Goal: Information Seeking & Learning: Compare options

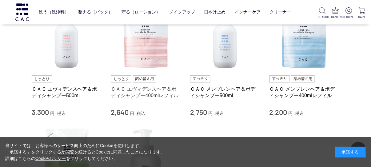
scroll to position [92, 0]
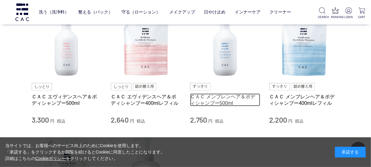
click at [211, 100] on link "ＣＡＣ メンブレンヘア＆ボディシャンプー500ml" at bounding box center [225, 100] width 70 height 13
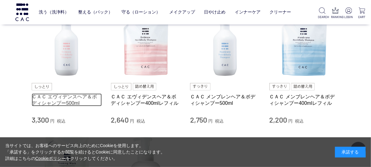
click at [45, 102] on link "ＣＡＣ エヴィデンスヘア＆ボディシャンプー500ml" at bounding box center [67, 100] width 70 height 13
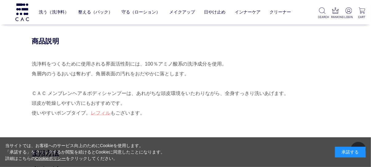
scroll to position [346, 0]
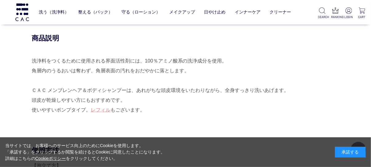
click at [339, 34] on div "商品説明 洗浄料をつくるために使用される界面活性剤には、100％アミノ酸系の洗浄成分を使用。 角層内のうるおいは奪わず、角層表面の汚れをおだやかに落とします。…" at bounding box center [185, 90] width 307 height 113
drag, startPoint x: 339, startPoint y: 34, endPoint x: 330, endPoint y: 34, distance: 9.2
click at [330, 34] on div "商品説明 洗浄料をつくるために使用される界面活性剤には、100％アミノ酸系の洗浄成分を使用。 角層内のうるおいは奪わず、角層表面の汚れをおだやかに落とします。…" at bounding box center [185, 90] width 307 height 113
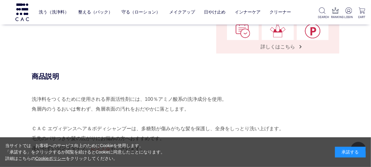
scroll to position [338, 0]
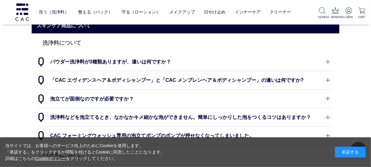
scroll to position [52, 0]
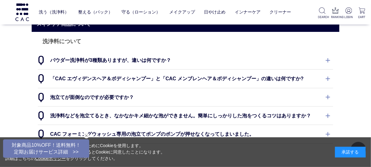
click at [207, 79] on dt "「CAC エヴィデンスヘア＆ボディシャンプー」と「CAC メンブレンヘア＆ボディシャンプー」の違いは何ですか?" at bounding box center [185, 79] width 295 height 18
